Goal: Task Accomplishment & Management: Use online tool/utility

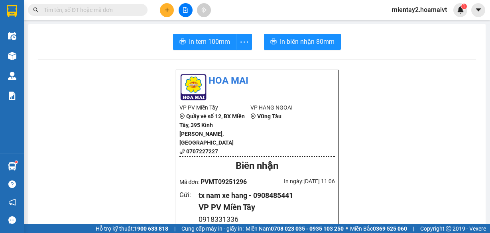
click at [164, 16] on button at bounding box center [167, 10] width 14 height 14
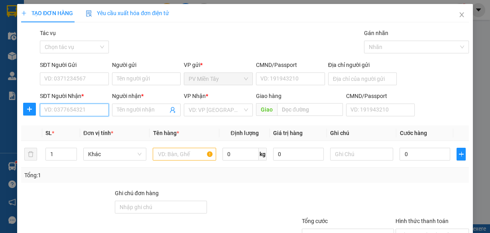
click at [68, 109] on input "SĐT Người Nhận *" at bounding box center [74, 110] width 69 height 13
type input "0907397168"
click at [73, 122] on div "0907397168 - Hanh" at bounding box center [73, 125] width 59 height 9
type input "0933875148 dong thang"
type input "Hanh"
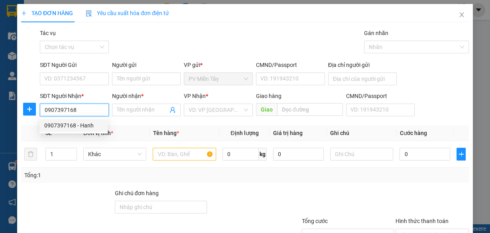
type input "my xuan"
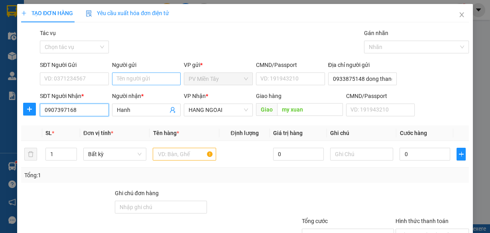
type input "0907397168"
click at [146, 73] on input "Người gửi" at bounding box center [146, 79] width 69 height 13
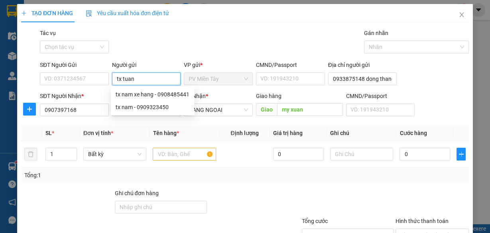
type input "tx [PERSON_NAME]"
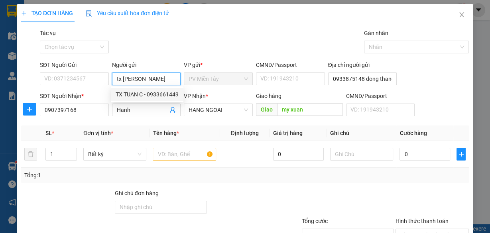
click at [138, 94] on div "TX TUAN C - 0933661449" at bounding box center [147, 94] width 63 height 9
type input "0933661449"
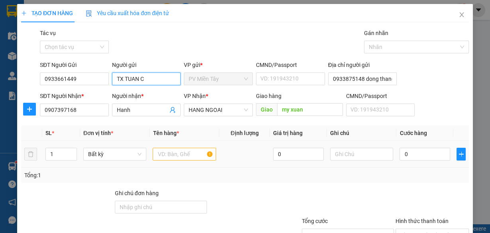
type input "TX TUAN C"
click at [176, 153] on input "text" at bounding box center [184, 154] width 63 height 13
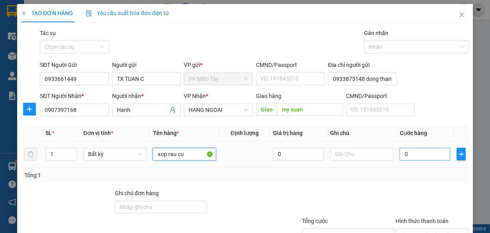
type input "xop rau cu"
click at [415, 152] on input "0" at bounding box center [425, 154] width 51 height 13
type input "5"
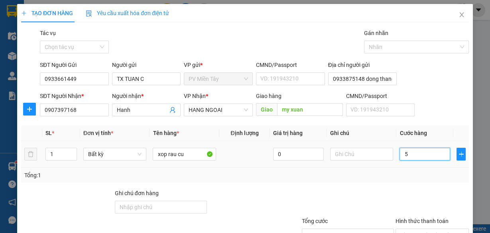
type input "50"
type input "50.000"
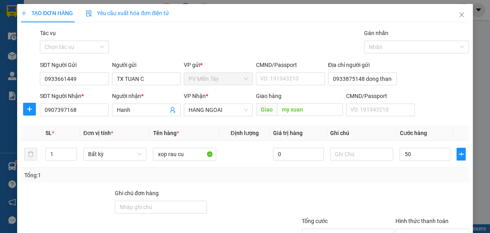
type input "50.000"
click at [408, 179] on div "Tổng: 1" at bounding box center [244, 175] width 441 height 9
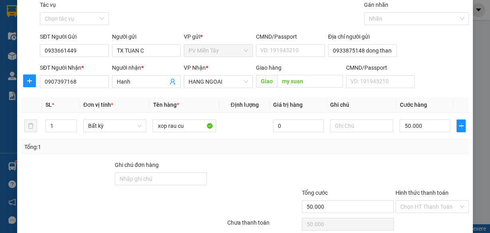
scroll to position [61, 0]
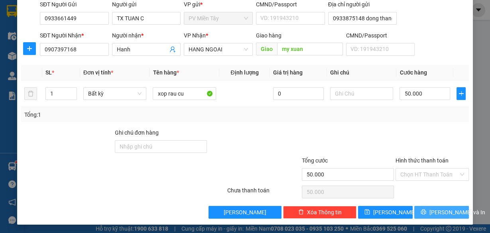
click at [435, 208] on span "[PERSON_NAME] và In" at bounding box center [457, 212] width 56 height 9
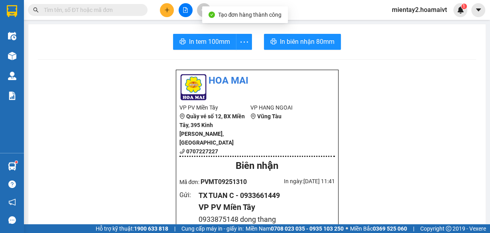
click at [212, 41] on span "In tem 100mm" at bounding box center [209, 42] width 41 height 10
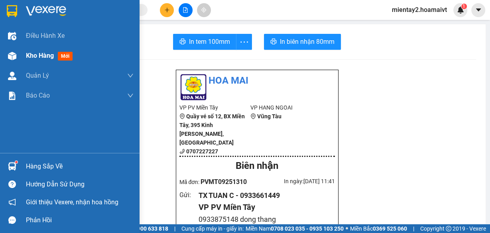
click at [35, 54] on span "Kho hàng" at bounding box center [40, 56] width 28 height 8
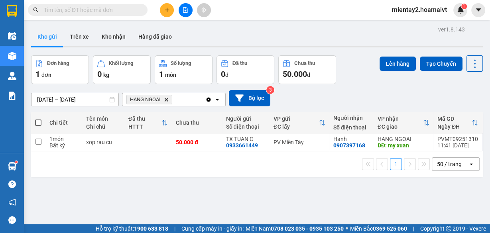
click at [166, 8] on icon "plus" at bounding box center [167, 10] width 6 height 6
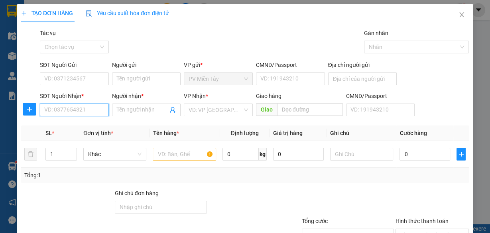
click at [67, 110] on input "SĐT Người Nhận *" at bounding box center [74, 110] width 69 height 13
type input "0936331404"
click at [115, 72] on div "Người gửi" at bounding box center [146, 67] width 69 height 12
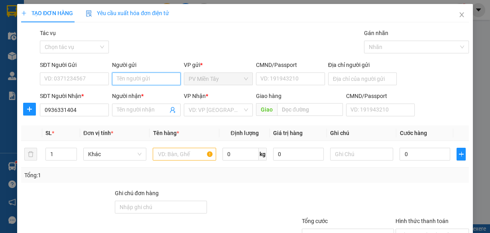
click at [136, 83] on input "Người gửi" at bounding box center [146, 79] width 69 height 13
click at [132, 97] on div "TX TUAN C - 0933661449" at bounding box center [147, 94] width 63 height 9
type input "0933661449"
type input "TX TUAN C"
click at [167, 156] on input "text" at bounding box center [184, 154] width 63 height 13
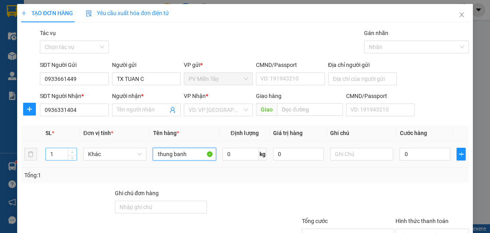
type input "thung banh"
type input "2"
click at [73, 152] on icon "up" at bounding box center [72, 152] width 3 height 3
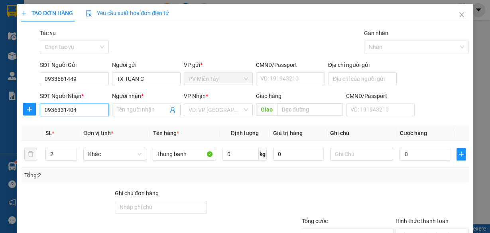
click at [92, 107] on input "0936331404" at bounding box center [74, 110] width 69 height 13
click at [87, 110] on input "0936331404" at bounding box center [74, 110] width 69 height 13
type input "0936331454"
click at [79, 126] on div "0936331454 - VY" at bounding box center [73, 125] width 59 height 9
type input "VY"
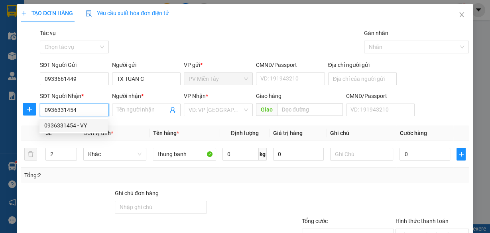
type input "HIEN HOA"
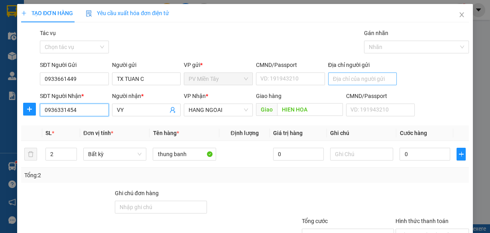
type input "0936331454"
click at [364, 80] on input "Địa chỉ người gửi" at bounding box center [362, 79] width 69 height 13
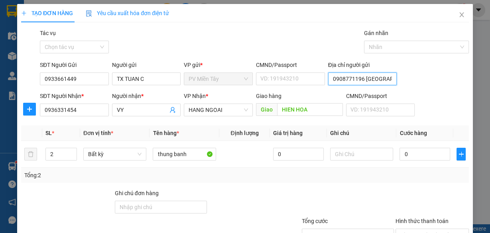
scroll to position [0, 6]
type input "0908771196 [GEOGRAPHIC_DATA]"
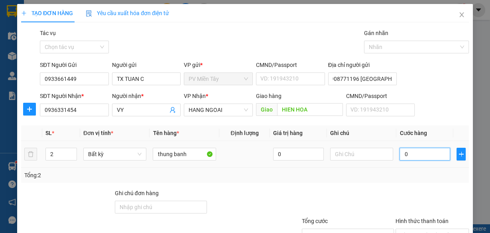
click at [418, 154] on input "0" at bounding box center [425, 154] width 51 height 13
type input "6"
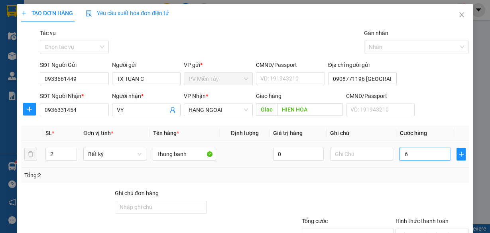
type input "60"
type input "60.000"
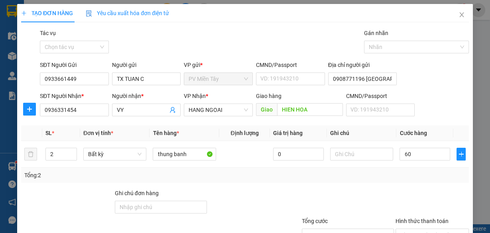
type input "60.000"
click at [392, 175] on div "Tổng: 2" at bounding box center [244, 175] width 441 height 9
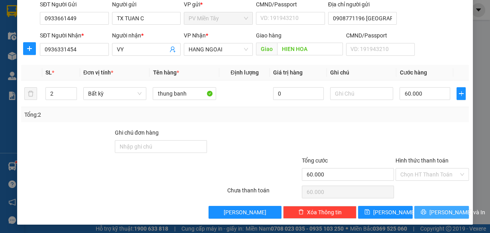
click at [439, 212] on span "[PERSON_NAME] và In" at bounding box center [457, 212] width 56 height 9
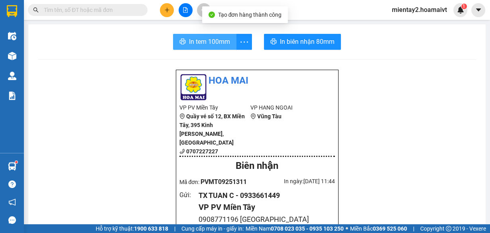
click at [210, 45] on span "In tem 100mm" at bounding box center [209, 42] width 41 height 10
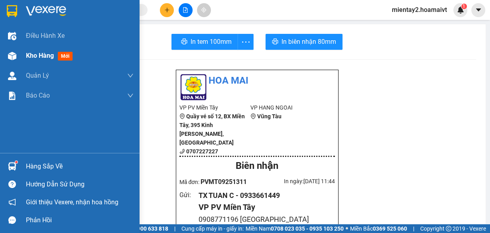
click at [42, 59] on span "Kho hàng" at bounding box center [40, 56] width 28 height 8
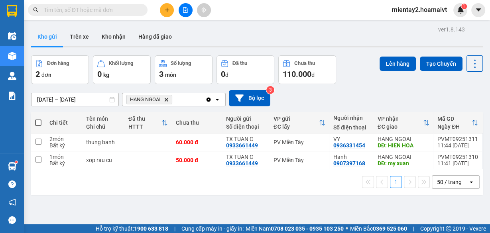
click at [163, 10] on button at bounding box center [167, 10] width 14 height 14
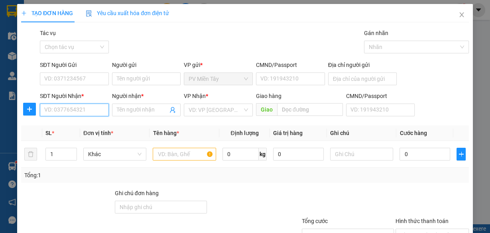
click at [72, 114] on input "SĐT Người Nhận *" at bounding box center [74, 110] width 69 height 13
type input "03688"
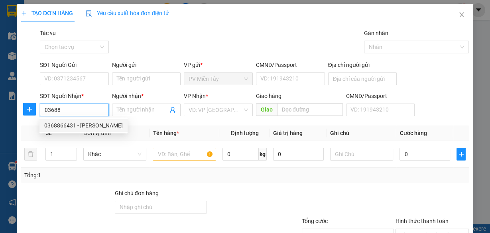
click at [73, 124] on div "0368866431 - [PERSON_NAME]" at bounding box center [83, 125] width 79 height 9
type input "0765340109 lam"
type input "0368866431"
type input "[PERSON_NAME]"
type input "My Xuan"
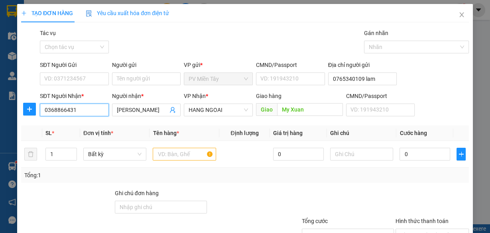
type input "0368866431"
click at [151, 70] on div "Người gửi" at bounding box center [146, 67] width 69 height 12
click at [145, 81] on input "Người gửi" at bounding box center [146, 79] width 69 height 13
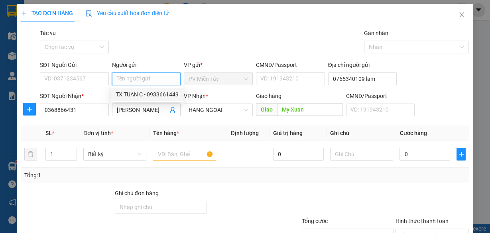
click at [140, 97] on div "TX TUAN C - 0933661449" at bounding box center [147, 94] width 63 height 9
type input "0933661449"
type input "TX TUAN C"
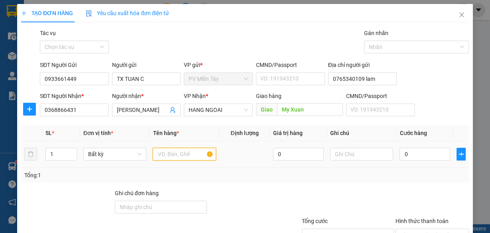
click at [167, 152] on input "text" at bounding box center [184, 154] width 63 height 13
click at [339, 79] on input "0765340109 lam" at bounding box center [362, 79] width 69 height 13
type input "0902388798 SOn KIen"
click at [160, 152] on input "text" at bounding box center [184, 154] width 63 height 13
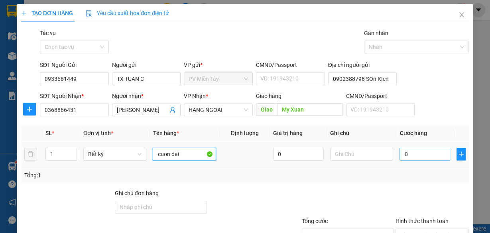
type input "cuon dai"
click at [421, 154] on input "0" at bounding box center [425, 154] width 51 height 13
type input "7"
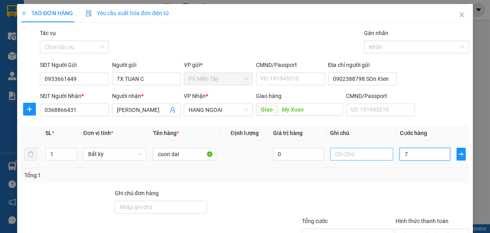
type input "70"
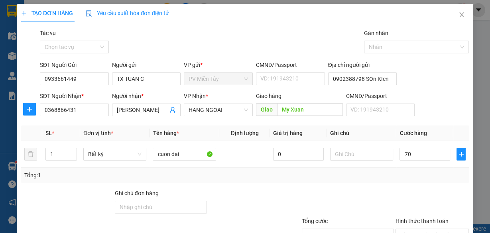
type input "70.000"
click at [360, 173] on div "Tổng: 1" at bounding box center [244, 175] width 441 height 9
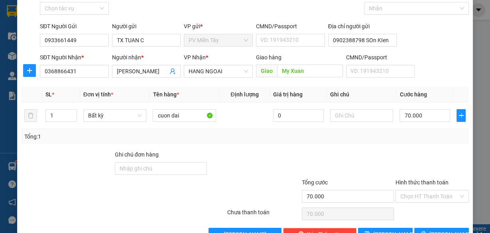
scroll to position [61, 0]
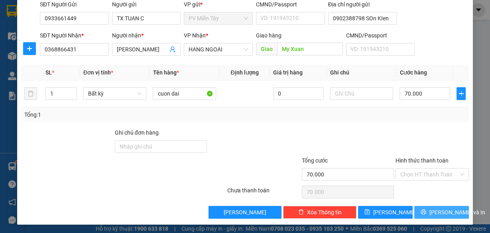
click at [436, 210] on span "[PERSON_NAME] và In" at bounding box center [457, 212] width 56 height 9
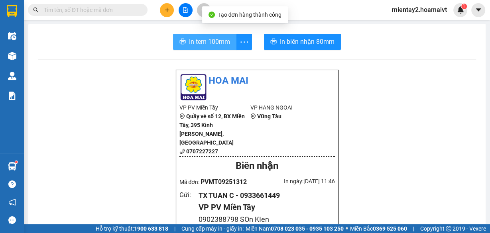
click at [211, 41] on span "In tem 100mm" at bounding box center [209, 42] width 41 height 10
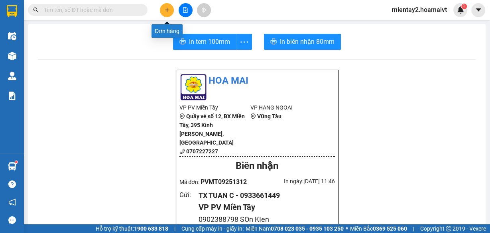
click at [166, 10] on icon "plus" at bounding box center [167, 10] width 4 height 0
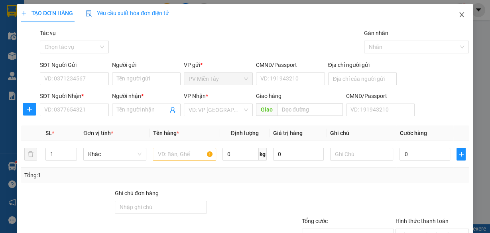
click at [459, 14] on icon "close" at bounding box center [462, 15] width 6 height 6
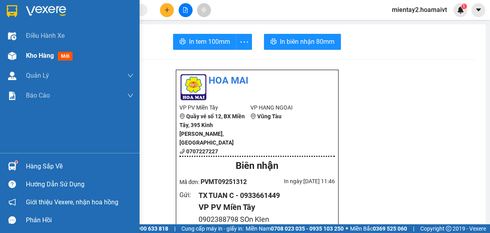
click at [35, 59] on span "Kho hàng" at bounding box center [40, 56] width 28 height 8
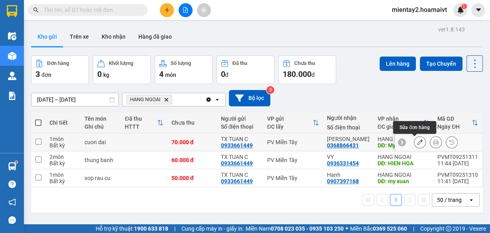
click at [417, 142] on icon at bounding box center [420, 143] width 6 height 6
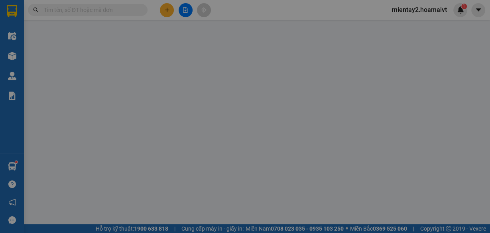
type input "0933661449"
type input "TX TUAN C"
type input "0902388798 SOn KIen"
type input "0368866431"
type input "[PERSON_NAME]"
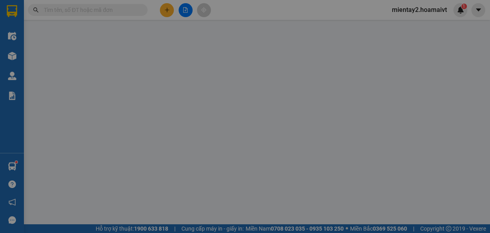
type input "My Xuan"
type input "70.000"
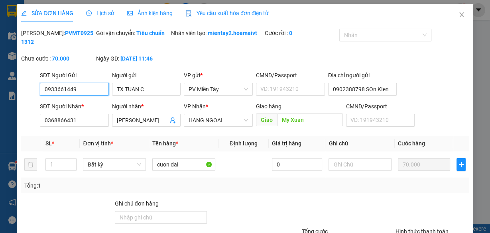
scroll to position [71, 0]
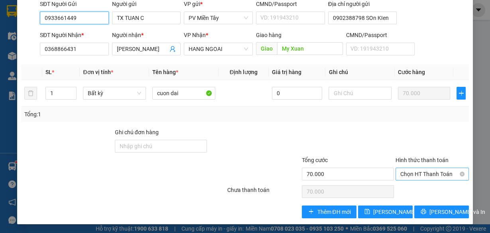
click at [408, 169] on span "Chọn HT Thanh Toán" at bounding box center [432, 174] width 64 height 12
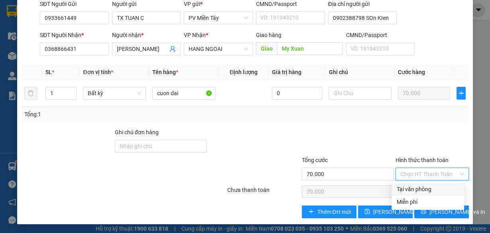
click at [410, 188] on div "Tại văn phòng" at bounding box center [427, 189] width 63 height 9
type input "0"
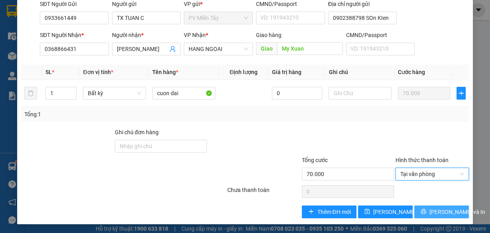
click at [436, 212] on span "[PERSON_NAME] và In" at bounding box center [457, 212] width 56 height 9
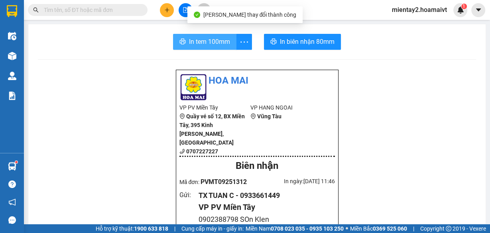
click at [213, 43] on span "In tem 100mm" at bounding box center [209, 42] width 41 height 10
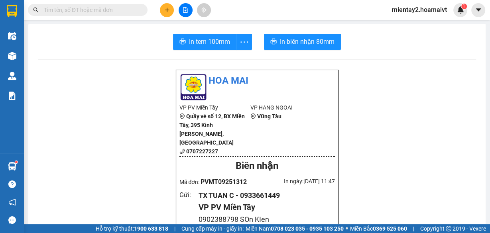
click at [167, 11] on icon "plus" at bounding box center [167, 10] width 6 height 6
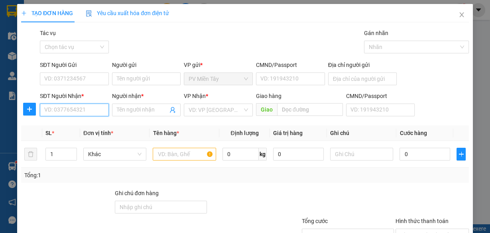
click at [76, 109] on input "SĐT Người Nhận *" at bounding box center [74, 110] width 69 height 13
paste input "0909933113"
type input "0909933113"
click at [71, 123] on div "0909933113 - linh" at bounding box center [73, 125] width 59 height 9
type input "0903640540 huy"
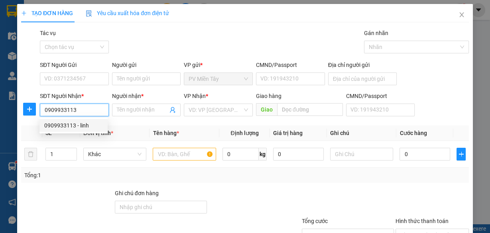
type input "linh"
type input "cho [PERSON_NAME]"
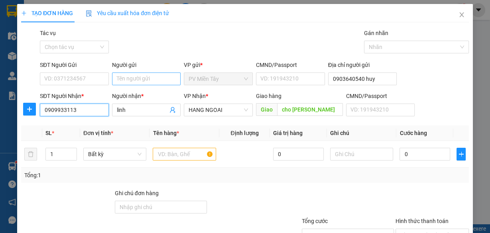
type input "0909933113"
click at [128, 78] on input "Người gửi" at bounding box center [146, 79] width 69 height 13
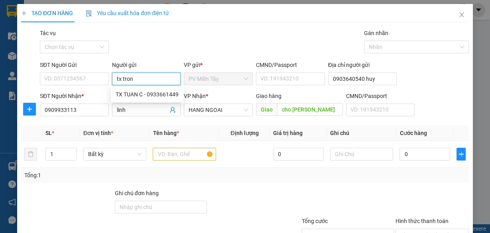
type input "tx trong"
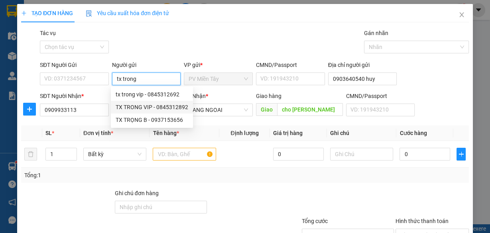
click at [133, 107] on div "TX TRONG VIP - 0845312892" at bounding box center [152, 107] width 73 height 9
type input "0845312892"
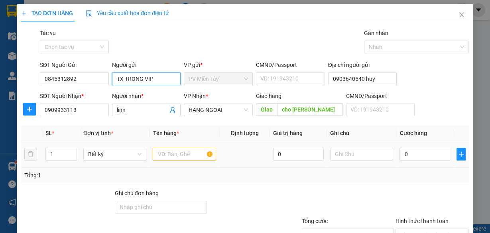
type input "TX TRONG VIP"
click at [174, 152] on input "text" at bounding box center [184, 154] width 63 height 13
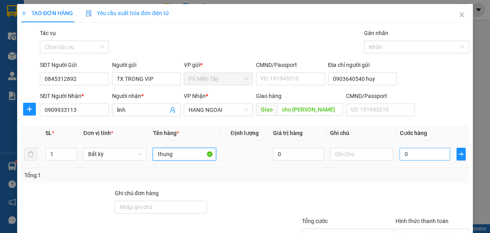
type input "thung"
click at [435, 156] on input "0" at bounding box center [425, 154] width 51 height 13
type input "4"
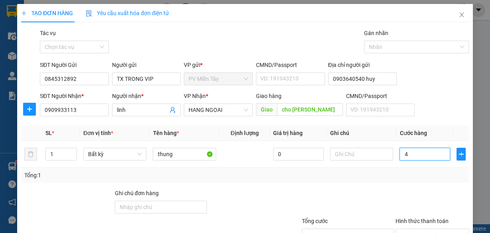
type input "40"
type input "40.000"
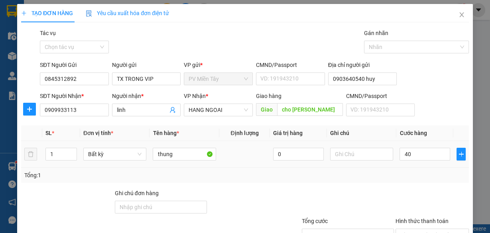
type input "40.000"
click at [418, 177] on div "Tổng: 1" at bounding box center [244, 175] width 441 height 9
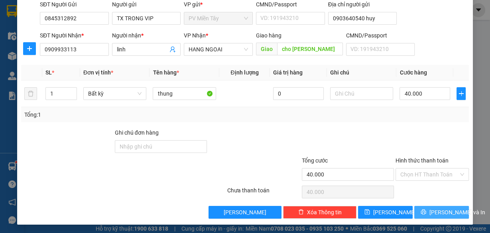
click at [431, 214] on span "[PERSON_NAME] và In" at bounding box center [457, 212] width 56 height 9
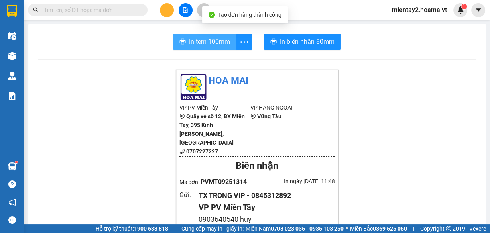
click at [218, 42] on span "In tem 100mm" at bounding box center [209, 42] width 41 height 10
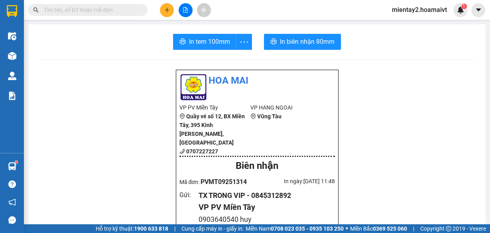
click at [164, 12] on icon "plus" at bounding box center [167, 10] width 6 height 6
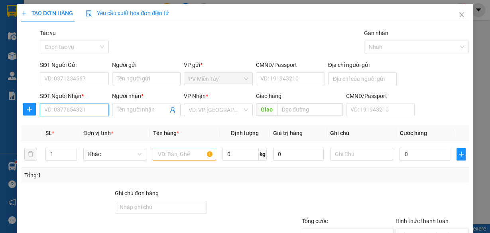
click at [58, 111] on input "SĐT Người Nhận *" at bounding box center [74, 110] width 69 height 13
paste input "0377921954"
type input "0377921954"
click at [73, 128] on div "0377921954 - HUNG" at bounding box center [73, 125] width 59 height 9
type input "HUNG"
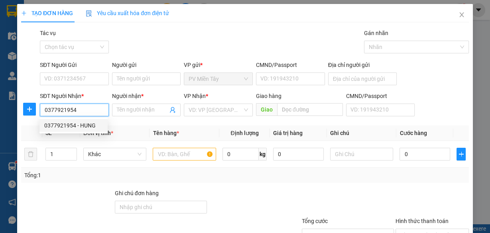
type input "VEDAN"
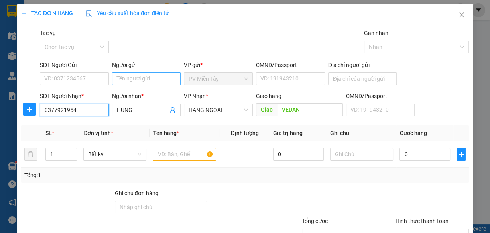
type input "0377921954"
click at [132, 81] on input "Người gửi" at bounding box center [146, 79] width 69 height 13
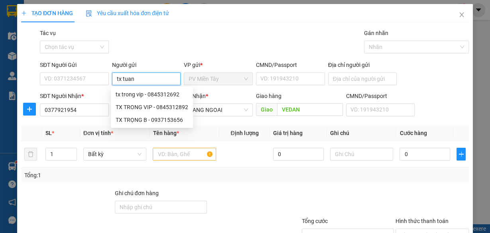
type input "tx [PERSON_NAME]"
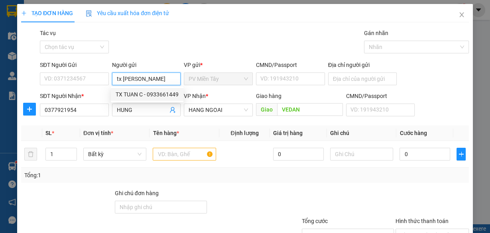
click at [134, 92] on div "TX TUAN C - 0933661449" at bounding box center [147, 94] width 63 height 9
type input "0933661449"
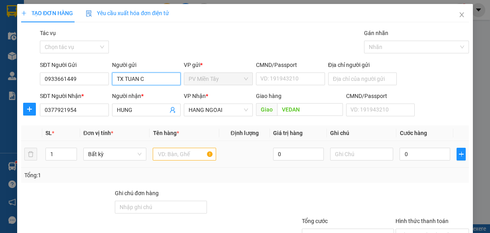
type input "TX TUAN C"
click at [171, 156] on input "text" at bounding box center [184, 154] width 63 height 13
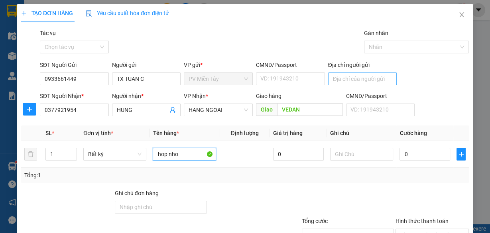
type input "hop nho"
click at [346, 77] on input "Địa chỉ người gửi" at bounding box center [362, 79] width 69 height 13
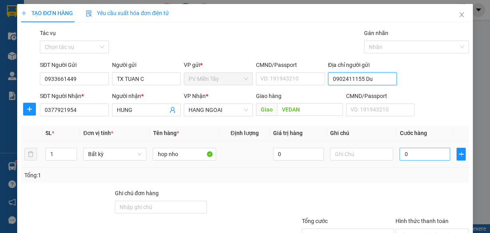
type input "0902411155 Du"
click at [411, 154] on input "0" at bounding box center [425, 154] width 51 height 13
type input "4"
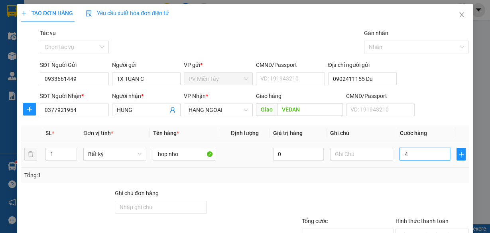
type input "40"
type input "40.000"
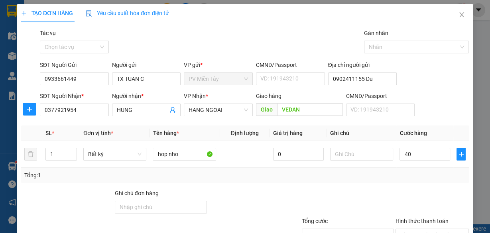
type input "40.000"
click at [408, 174] on div "Tổng: 1" at bounding box center [244, 175] width 441 height 9
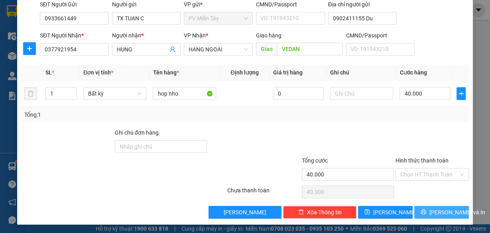
click at [434, 212] on span "[PERSON_NAME] và In" at bounding box center [457, 212] width 56 height 9
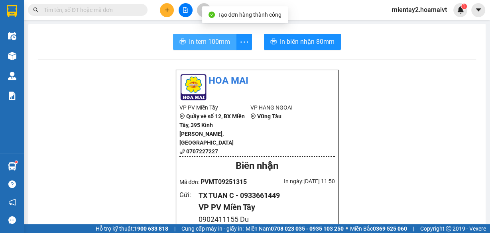
click at [200, 44] on span "In tem 100mm" at bounding box center [209, 42] width 41 height 10
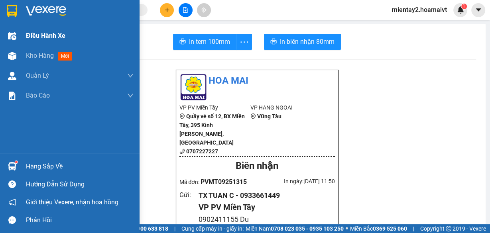
click at [37, 44] on div "Điều hành xe" at bounding box center [80, 36] width 108 height 20
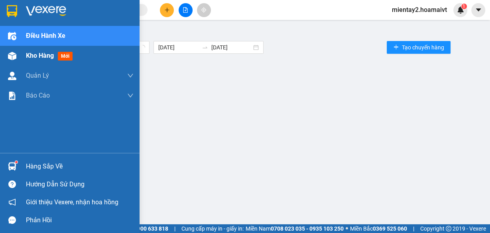
click at [37, 54] on span "Kho hàng" at bounding box center [40, 56] width 28 height 8
click at [40, 56] on span "Kho hàng" at bounding box center [40, 56] width 28 height 8
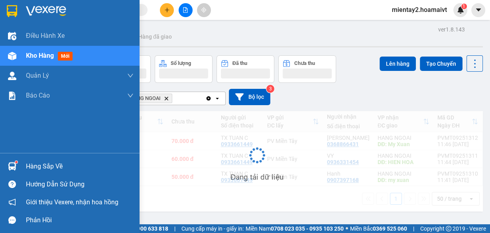
click at [40, 56] on span "Kho hàng" at bounding box center [40, 56] width 28 height 8
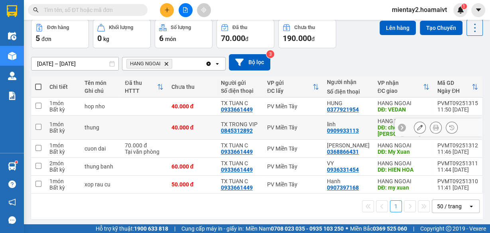
scroll to position [36, 0]
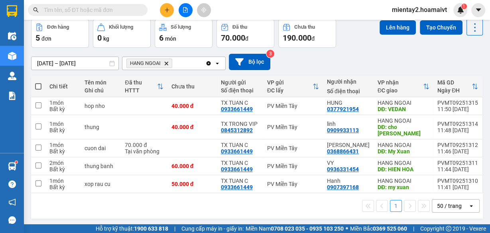
click at [163, 16] on button at bounding box center [167, 10] width 14 height 14
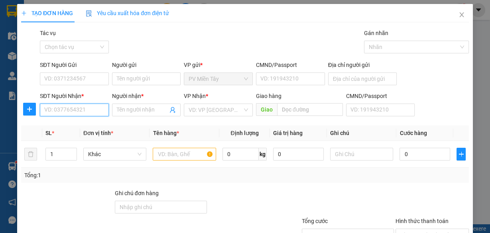
click at [83, 111] on input "SĐT Người Nhận *" at bounding box center [74, 110] width 69 height 13
click at [71, 126] on div "0339682278 - so van" at bounding box center [73, 125] width 59 height 9
type input "0339682278"
type input "so van"
type input "phu my"
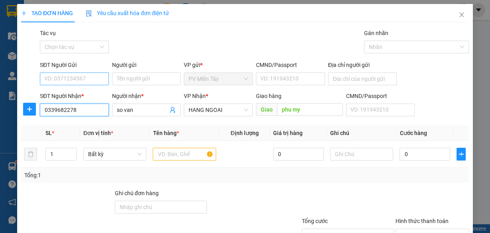
type input "0339682278"
click at [83, 84] on input "SĐT Người Gửi" at bounding box center [74, 79] width 69 height 13
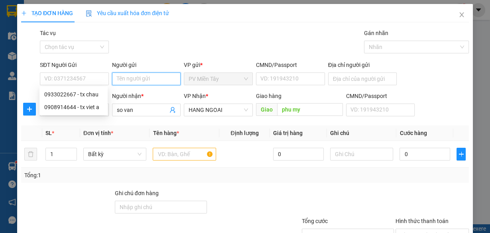
click at [126, 76] on input "Người gửi" at bounding box center [146, 79] width 69 height 13
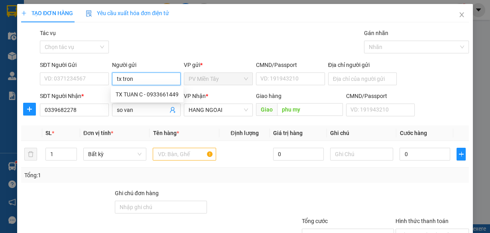
type input "tx trong"
click at [144, 108] on div "TX TRONG VIP - 0845312892" at bounding box center [152, 107] width 73 height 9
type input "0845312892"
type input "TX TRONG VIP"
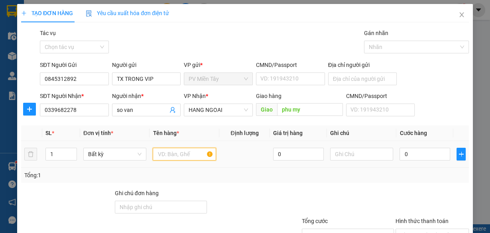
click at [175, 154] on input "text" at bounding box center [184, 154] width 63 height 13
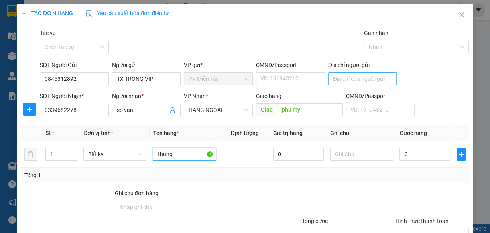
type input "thung"
click at [352, 79] on input "Địa chỉ người gửi" at bounding box center [362, 79] width 69 height 13
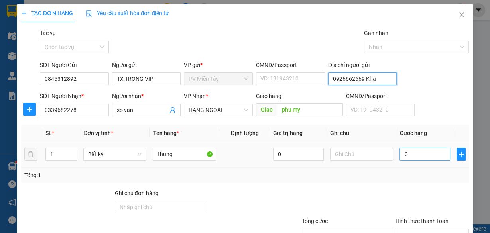
type input "0926662669 Kha"
click at [423, 154] on input "0" at bounding box center [425, 154] width 51 height 13
type input "4"
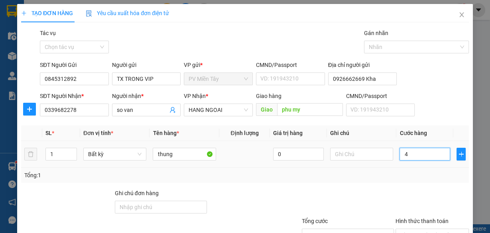
type input "40"
type input "40.000"
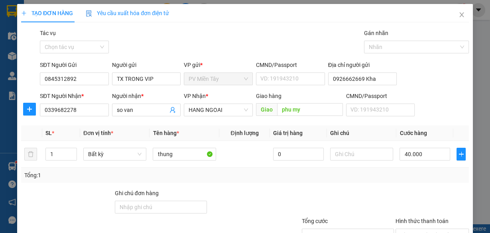
click at [391, 179] on div "Tổng: 1" at bounding box center [244, 175] width 441 height 9
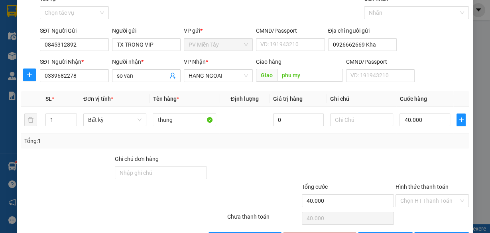
scroll to position [61, 0]
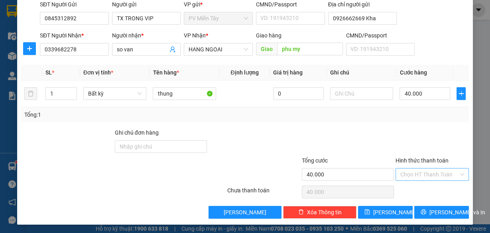
click at [421, 176] on input "Hình thức thanh toán" at bounding box center [429, 175] width 58 height 12
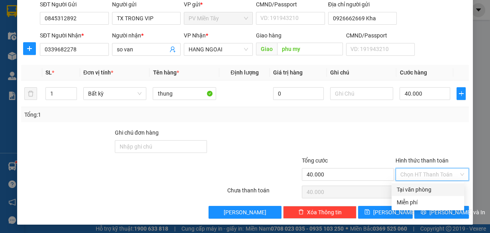
click at [419, 188] on div "Tại văn phòng" at bounding box center [427, 189] width 63 height 9
type input "0"
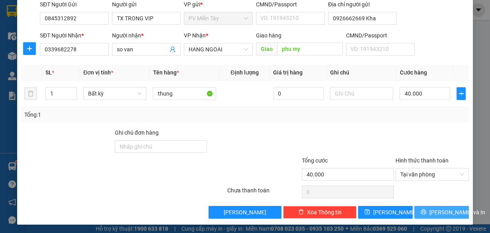
click at [436, 211] on span "[PERSON_NAME] và In" at bounding box center [457, 212] width 56 height 9
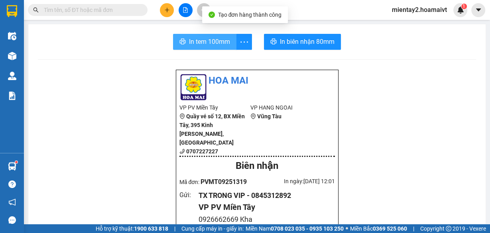
click at [209, 43] on span "In tem 100mm" at bounding box center [209, 42] width 41 height 10
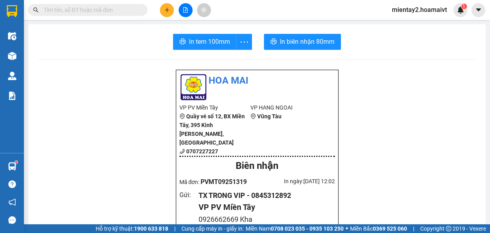
click at [163, 14] on button at bounding box center [167, 10] width 14 height 14
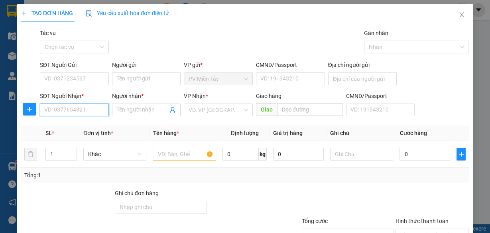
click at [66, 112] on input "SĐT Người Nhận *" at bounding box center [74, 110] width 69 height 13
type input "0913729672"
click at [68, 123] on div "0913729672 - tâm" at bounding box center [73, 125] width 59 height 9
type input "TOAN 0931864229"
type input "tâm"
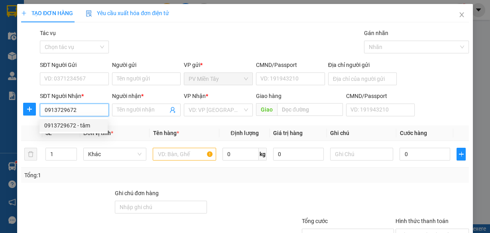
type input "my xuan"
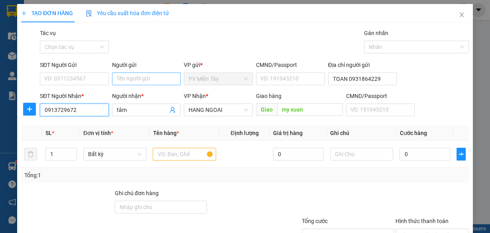
type input "0913729672"
click at [123, 85] on input "Người gửi" at bounding box center [146, 79] width 69 height 13
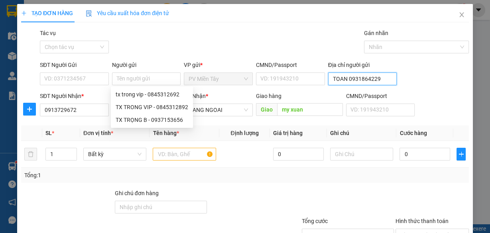
click at [358, 81] on input "TOAN 0931864229" at bounding box center [362, 79] width 69 height 13
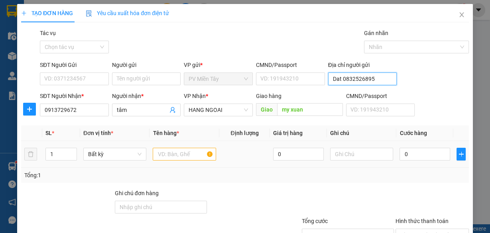
type input "Dat 0832526895"
click at [169, 152] on input "text" at bounding box center [184, 154] width 63 height 13
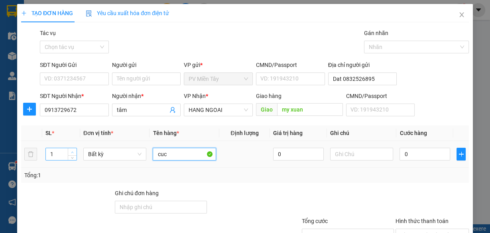
type input "cuc"
type input "2"
click at [73, 150] on span "up" at bounding box center [72, 152] width 5 height 5
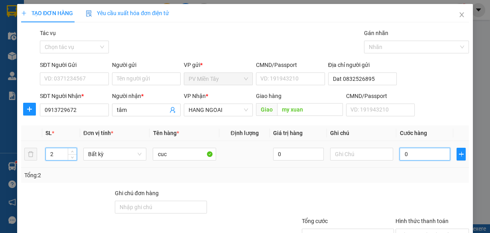
click at [423, 154] on input "0" at bounding box center [425, 154] width 51 height 13
type input "1"
type input "10"
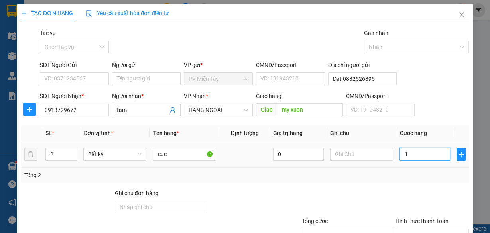
type input "10"
type input "100"
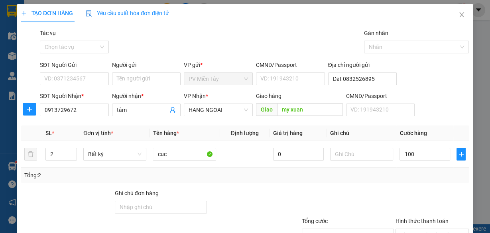
type input "100.000"
click at [389, 181] on div "Tổng: 2" at bounding box center [245, 175] width 448 height 15
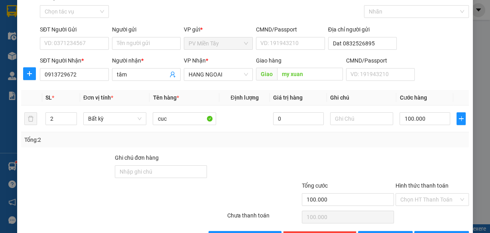
scroll to position [61, 0]
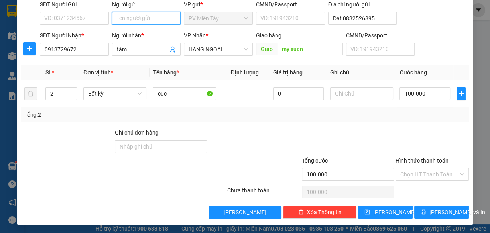
click at [129, 21] on input "Người gửi" at bounding box center [146, 18] width 69 height 13
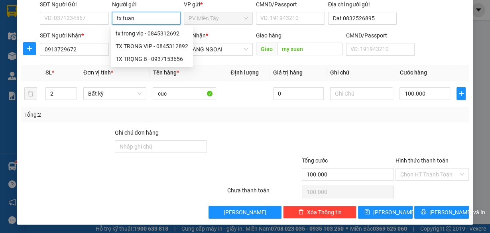
type input "tx [PERSON_NAME]"
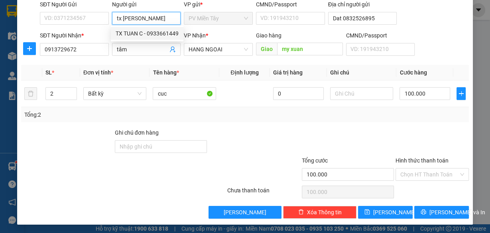
click at [137, 34] on div "TX TUAN C - 0933661449" at bounding box center [147, 33] width 63 height 9
type input "0933661449"
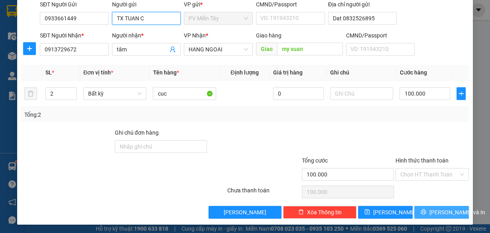
type input "TX TUAN C"
click at [430, 211] on span "[PERSON_NAME] và In" at bounding box center [457, 212] width 56 height 9
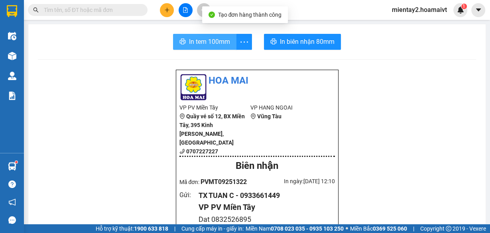
click at [206, 42] on span "In tem 100mm" at bounding box center [209, 42] width 41 height 10
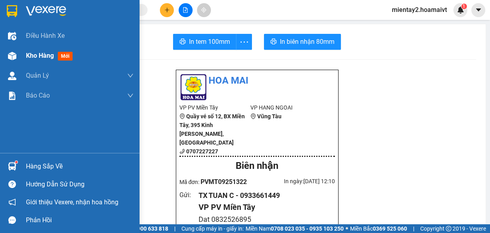
click at [41, 57] on span "Kho hàng" at bounding box center [40, 56] width 28 height 8
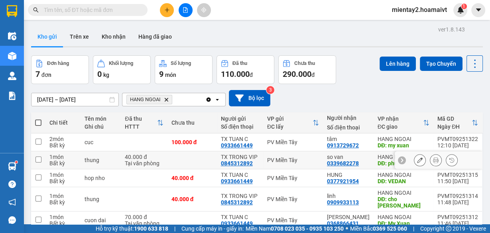
scroll to position [64, 0]
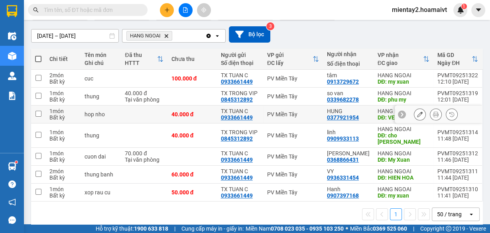
drag, startPoint x: 422, startPoint y: 117, endPoint x: 431, endPoint y: 115, distance: 8.6
click at [431, 115] on div at bounding box center [436, 114] width 44 height 12
click at [433, 115] on icon at bounding box center [436, 115] width 6 height 6
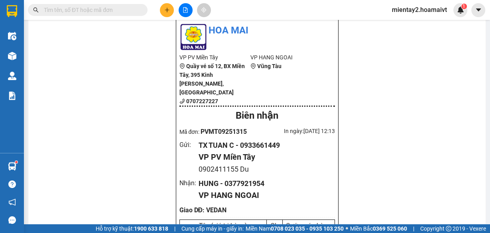
scroll to position [35, 0]
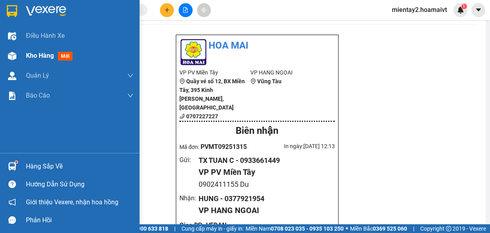
click at [45, 53] on span "Kho hàng" at bounding box center [40, 56] width 28 height 8
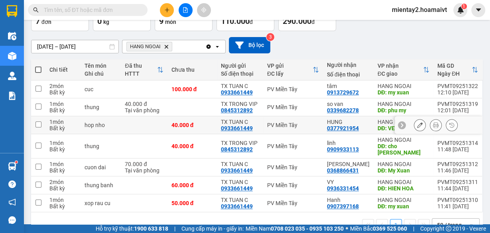
scroll to position [67, 0]
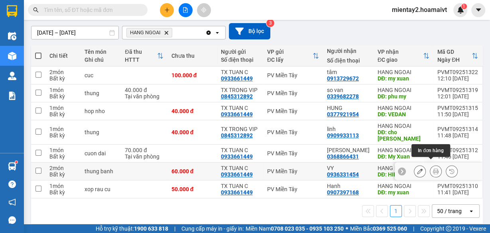
click at [433, 169] on icon at bounding box center [436, 172] width 6 height 6
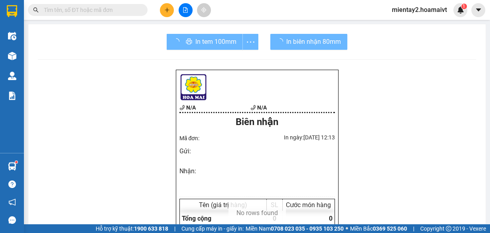
click at [202, 46] on div "In tem 100mm" at bounding box center [213, 42] width 92 height 16
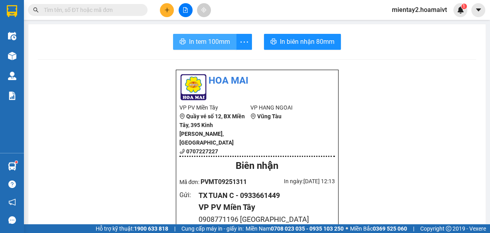
click at [203, 43] on span "In tem 100mm" at bounding box center [209, 42] width 41 height 10
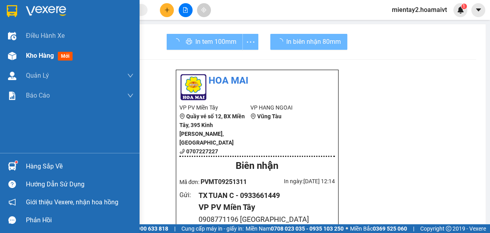
click at [30, 58] on span "Kho hàng" at bounding box center [40, 56] width 28 height 8
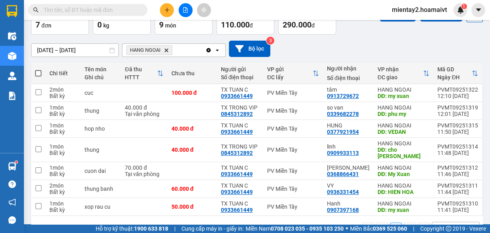
scroll to position [64, 0]
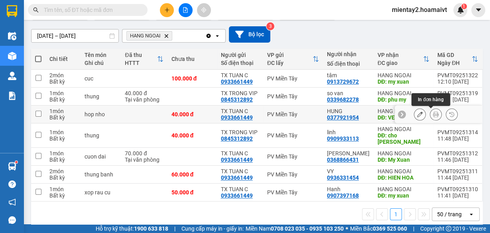
click at [433, 112] on icon at bounding box center [436, 115] width 6 height 6
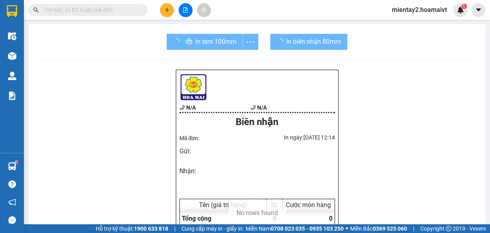
click at [194, 40] on div "In tem 100mm" at bounding box center [213, 42] width 92 height 16
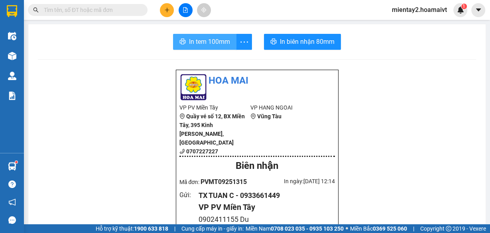
click at [194, 40] on span "In tem 100mm" at bounding box center [209, 42] width 41 height 10
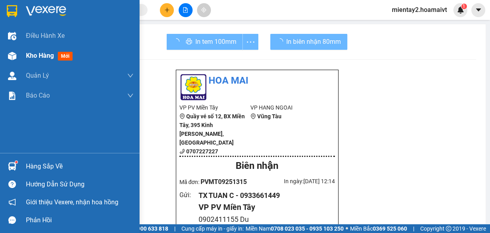
click at [43, 57] on span "Kho hàng" at bounding box center [40, 56] width 28 height 8
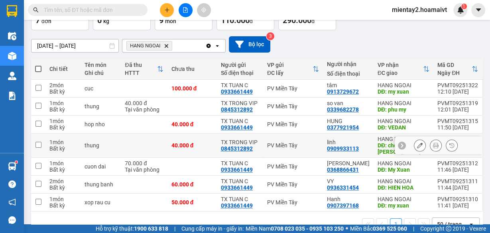
scroll to position [64, 0]
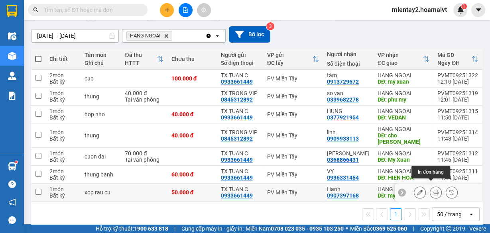
click at [434, 186] on button at bounding box center [435, 193] width 11 height 14
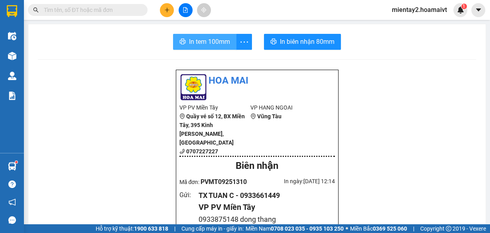
click at [207, 39] on span "In tem 100mm" at bounding box center [209, 42] width 41 height 10
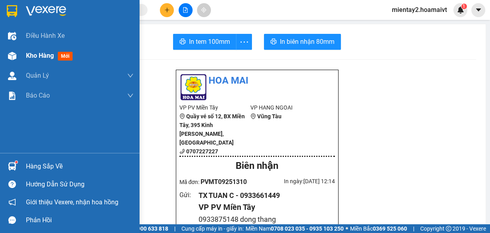
click at [33, 52] on span "Kho hàng" at bounding box center [40, 56] width 28 height 8
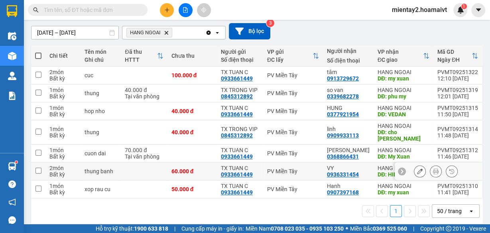
scroll to position [67, 0]
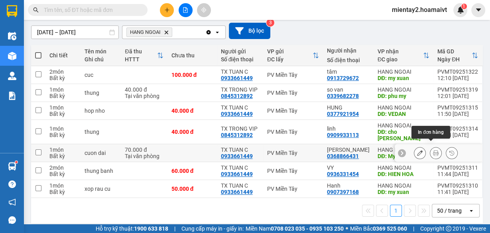
click at [433, 150] on button at bounding box center [435, 153] width 11 height 14
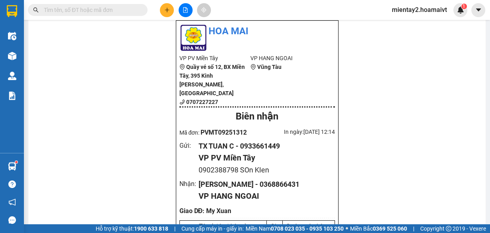
scroll to position [4, 0]
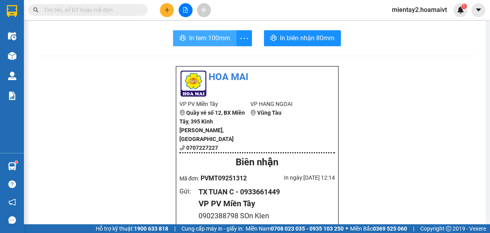
click at [213, 38] on span "In tem 100mm" at bounding box center [209, 38] width 41 height 10
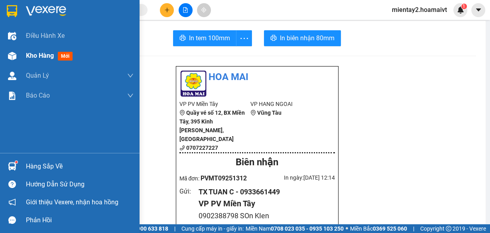
click at [47, 54] on span "Kho hàng" at bounding box center [40, 56] width 28 height 8
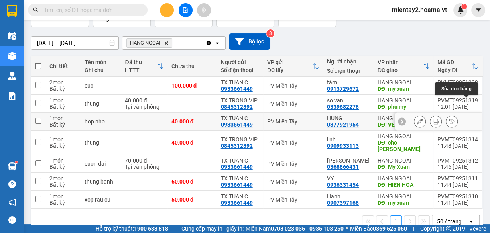
scroll to position [67, 0]
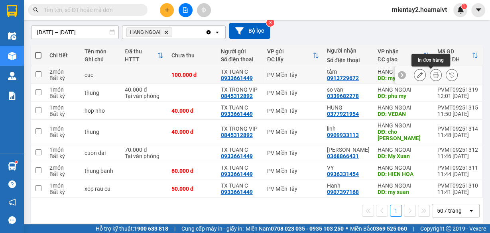
click at [433, 73] on icon at bounding box center [436, 75] width 6 height 6
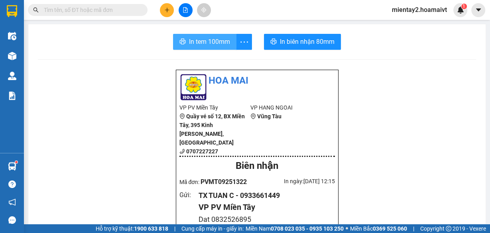
click at [211, 40] on span "In tem 100mm" at bounding box center [209, 42] width 41 height 10
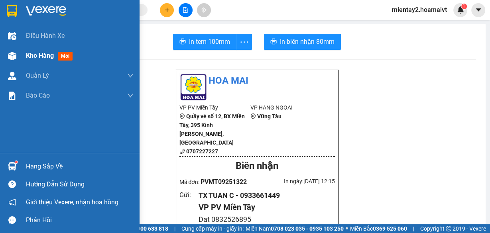
click at [30, 50] on div "Kho hàng mới" at bounding box center [80, 56] width 108 height 20
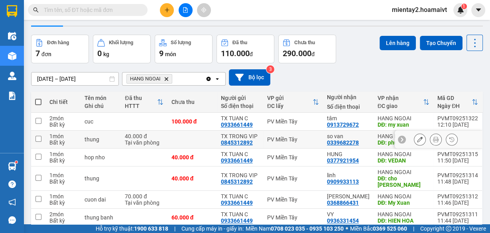
scroll to position [32, 0]
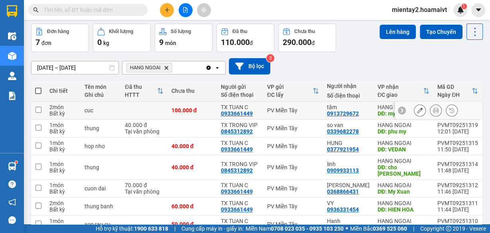
click at [152, 113] on td at bounding box center [144, 111] width 46 height 18
checkbox input "true"
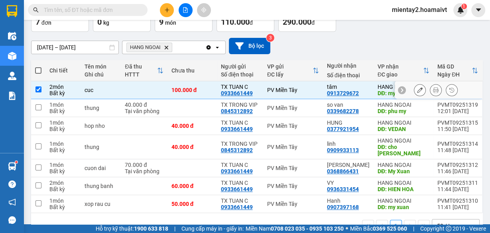
scroll to position [64, 0]
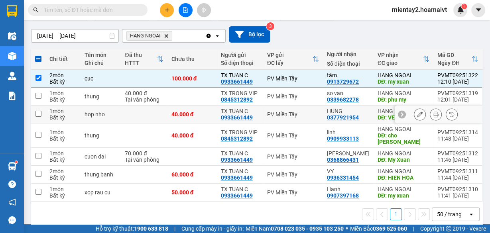
click at [151, 115] on td at bounding box center [144, 115] width 46 height 18
checkbox input "true"
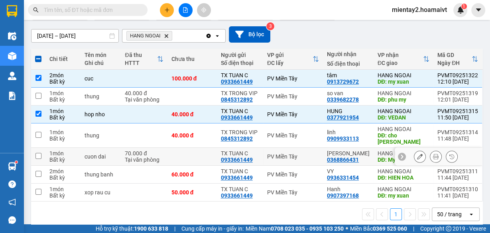
click at [152, 150] on div "70.000 đ" at bounding box center [144, 153] width 38 height 6
checkbox input "true"
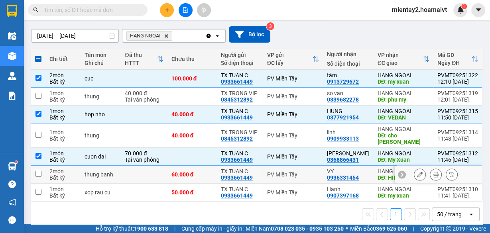
click at [152, 168] on td at bounding box center [144, 175] width 46 height 18
checkbox input "true"
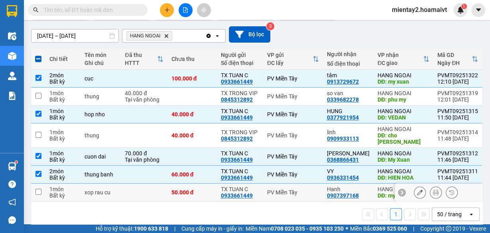
click at [150, 187] on td at bounding box center [144, 193] width 46 height 18
checkbox input "true"
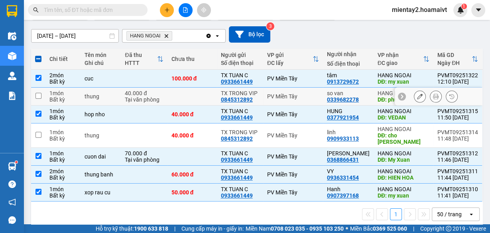
scroll to position [32, 0]
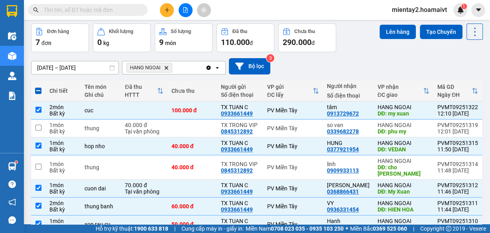
click at [407, 22] on div "ver 1.8.143 Kho gửi Trên xe Kho nhận Hàng đã giao Đơn hàng 7 đơn Khối lượng 0 k…" at bounding box center [257, 127] width 458 height 270
click at [401, 29] on button "Lên hàng" at bounding box center [398, 32] width 36 height 14
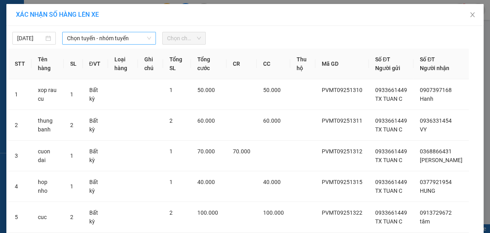
click at [86, 40] on span "Chọn tuyến - nhóm tuyến" at bounding box center [109, 38] width 84 height 12
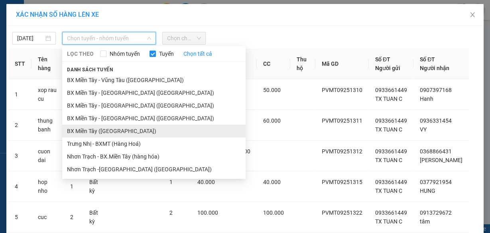
click at [79, 134] on li "BX Miền Tây ([GEOGRAPHIC_DATA])" at bounding box center [153, 131] width 183 height 13
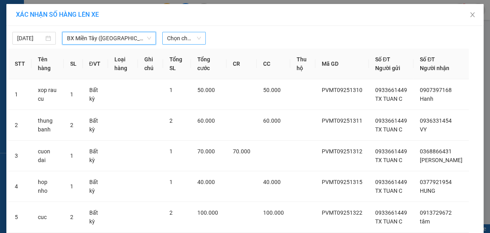
click at [172, 35] on span "Chọn chuyến" at bounding box center [184, 38] width 34 height 12
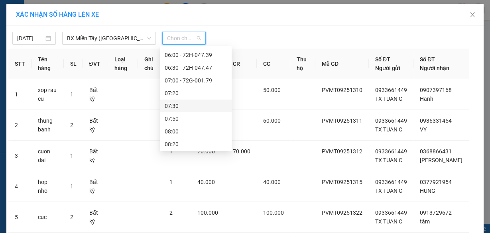
scroll to position [64, 0]
click at [193, 94] on div "07:20" at bounding box center [196, 92] width 62 height 9
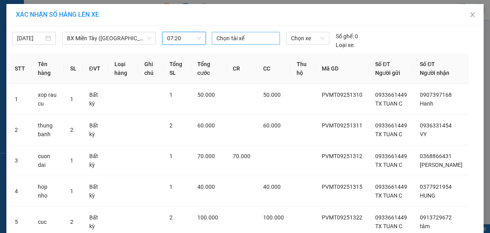
click at [229, 37] on div at bounding box center [246, 38] width 64 height 10
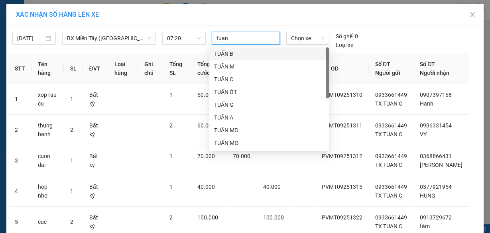
type input "tuan c"
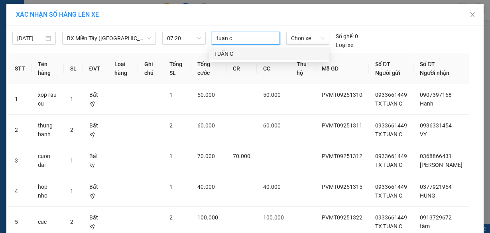
click at [228, 50] on div "TUẤN C" at bounding box center [269, 53] width 110 height 9
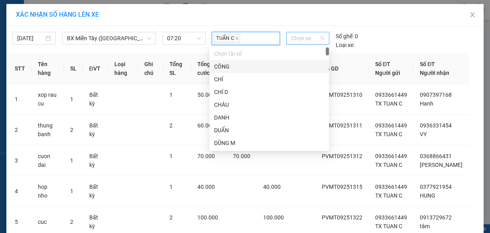
click at [300, 38] on span "Chọn xe" at bounding box center [307, 38] width 33 height 12
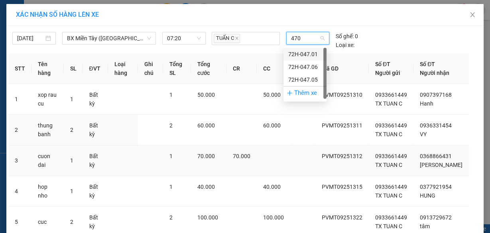
type input "4705"
click at [303, 54] on div "72H-047.05" at bounding box center [304, 54] width 33 height 9
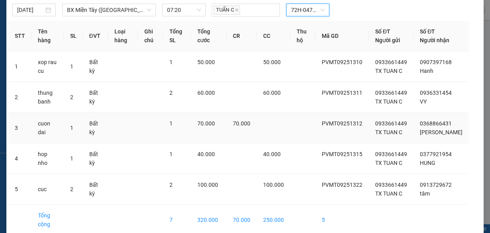
scroll to position [74, 0]
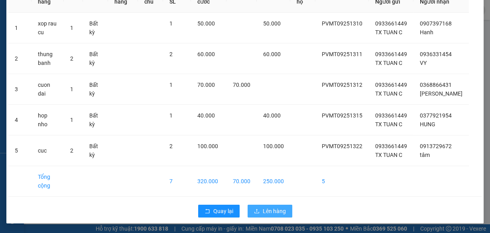
click at [266, 210] on span "Lên hàng" at bounding box center [274, 211] width 23 height 9
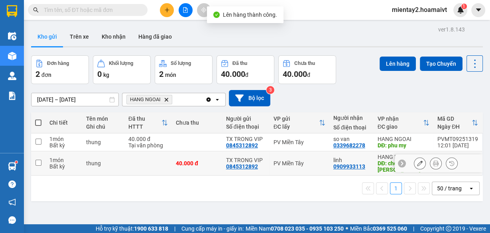
click at [176, 161] on div "40.000 đ" at bounding box center [197, 163] width 42 height 6
checkbox input "true"
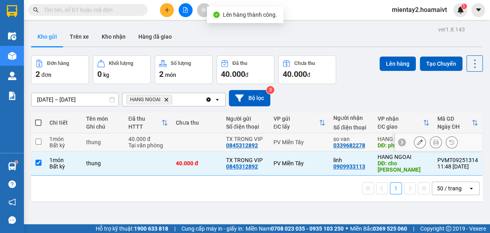
click at [191, 139] on td at bounding box center [197, 143] width 50 height 18
checkbox input "true"
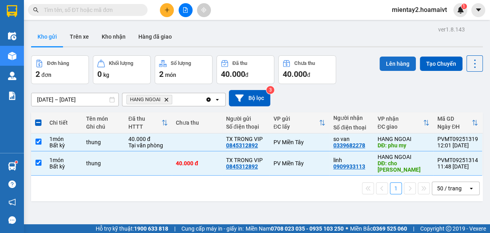
click at [408, 61] on button "Lên hàng" at bounding box center [398, 64] width 36 height 14
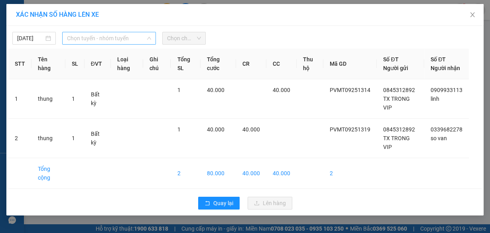
click at [98, 34] on span "Chọn tuyến - nhóm tuyến" at bounding box center [109, 38] width 84 height 12
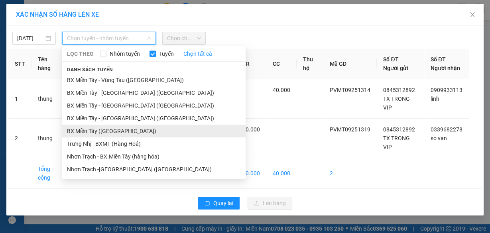
click at [97, 128] on li "BX Miền Tây ([GEOGRAPHIC_DATA])" at bounding box center [153, 131] width 183 height 13
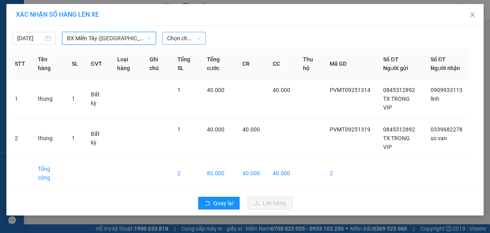
click at [195, 39] on span "Chọn chuyến" at bounding box center [184, 38] width 34 height 12
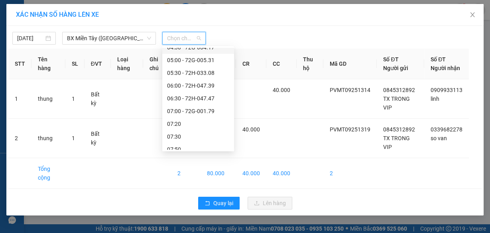
scroll to position [64, 0]
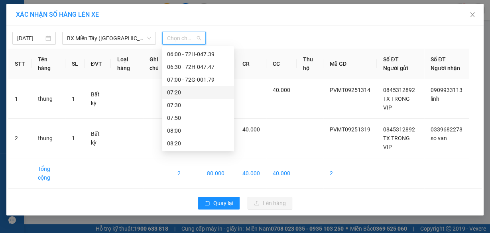
click at [193, 95] on div "07:20" at bounding box center [198, 92] width 62 height 9
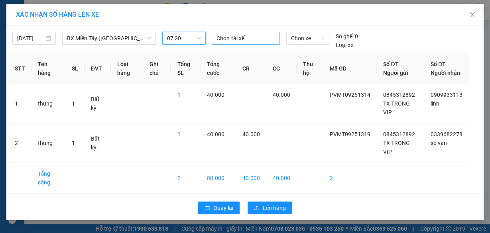
click at [227, 38] on div at bounding box center [246, 38] width 64 height 10
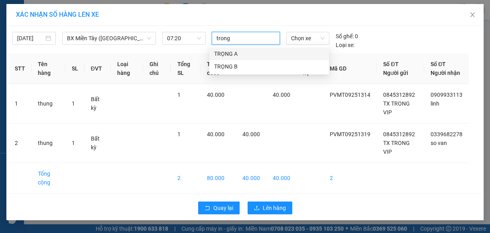
type input "trong a"
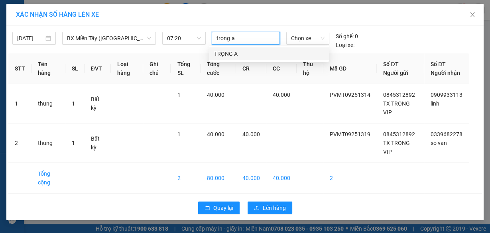
click at [225, 51] on div "TRỌNG A" at bounding box center [269, 53] width 110 height 9
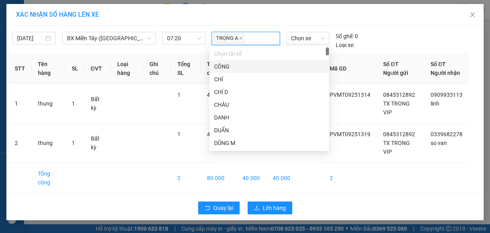
click at [294, 45] on div "Chọn xe" at bounding box center [307, 41] width 49 height 18
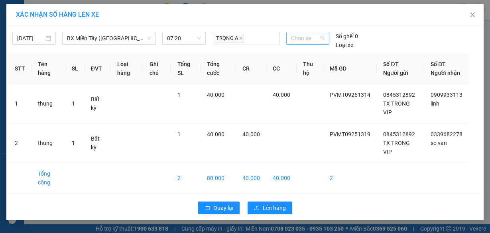
click at [296, 40] on span "Chọn xe" at bounding box center [307, 38] width 33 height 12
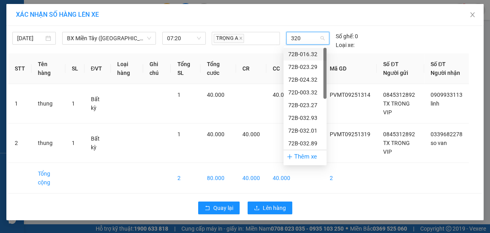
type input "3201"
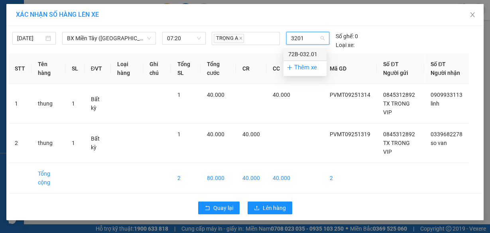
click at [296, 58] on div "72B-032.01" at bounding box center [304, 54] width 33 height 9
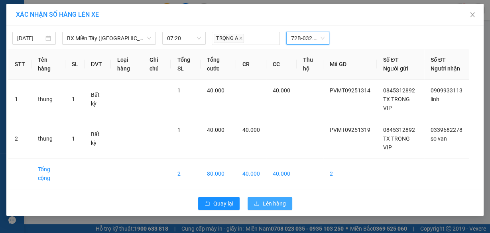
click at [271, 208] on span "Lên hàng" at bounding box center [274, 203] width 23 height 9
